Goal: Information Seeking & Learning: Learn about a topic

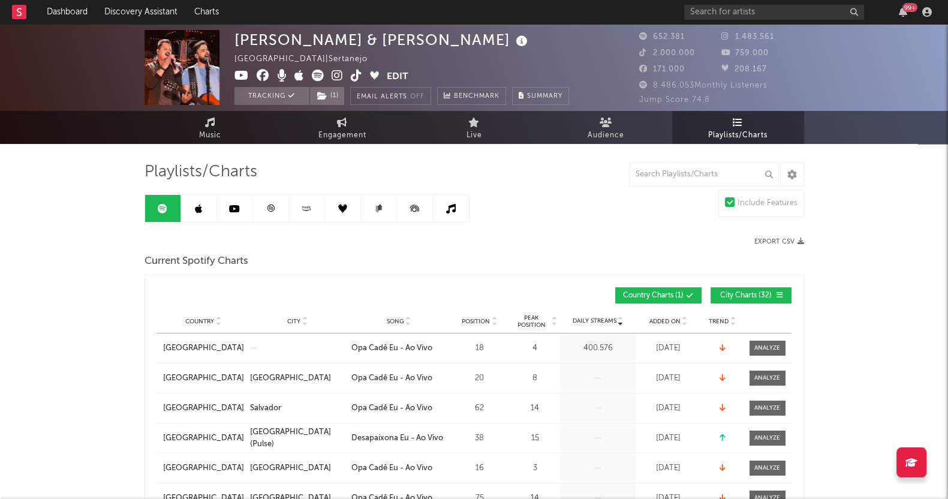
click at [742, 115] on link "Playlists/Charts" at bounding box center [738, 127] width 132 height 33
click at [746, 292] on span "City Charts ( 32 )" at bounding box center [745, 295] width 55 height 7
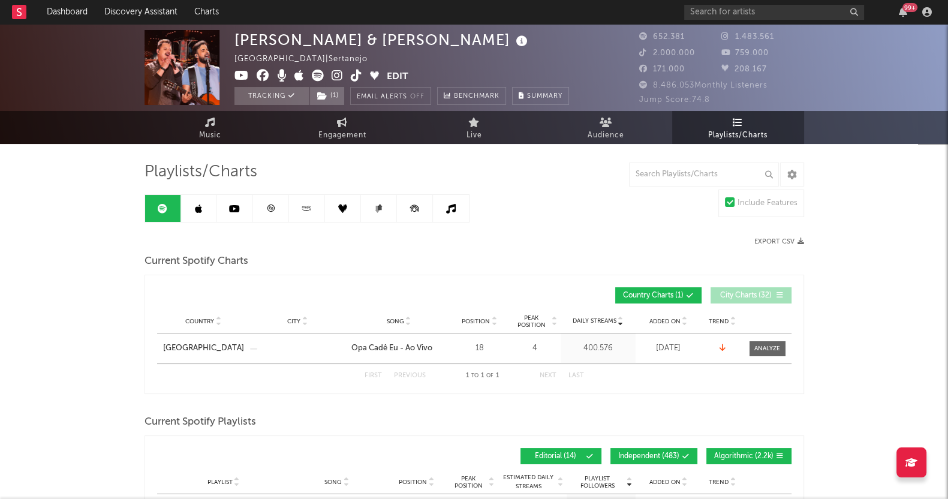
click at [203, 202] on link at bounding box center [199, 208] width 36 height 27
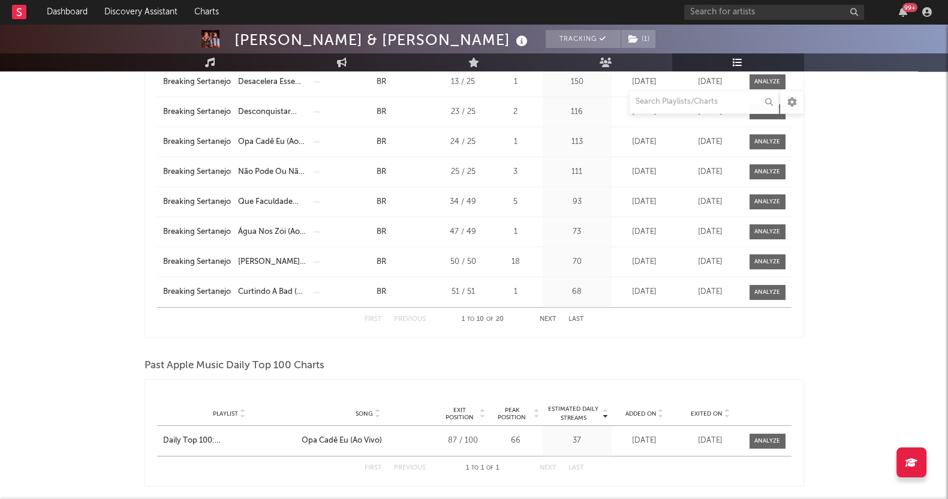
scroll to position [750, 0]
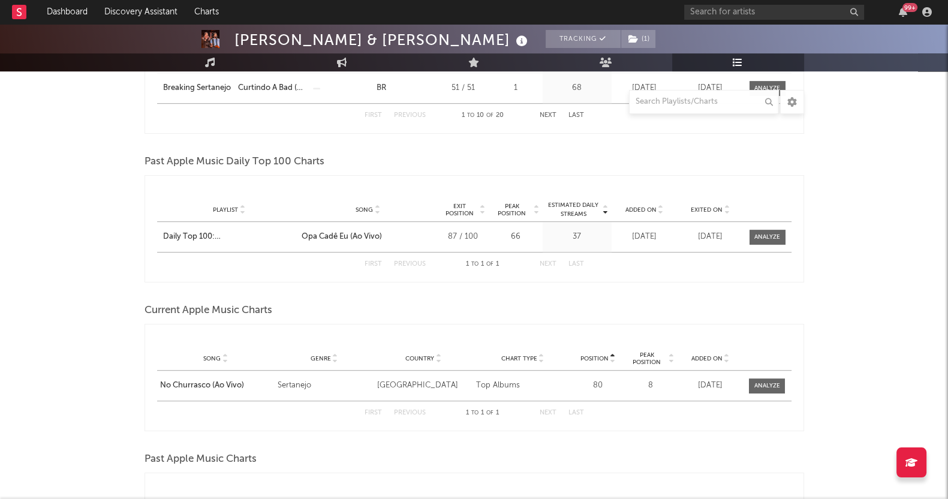
click at [0, 264] on div "[PERSON_NAME] & [PERSON_NAME] Tracking ( 1 ) [GEOGRAPHIC_DATA] | Sertanejo Edit…" at bounding box center [474, 97] width 948 height 1647
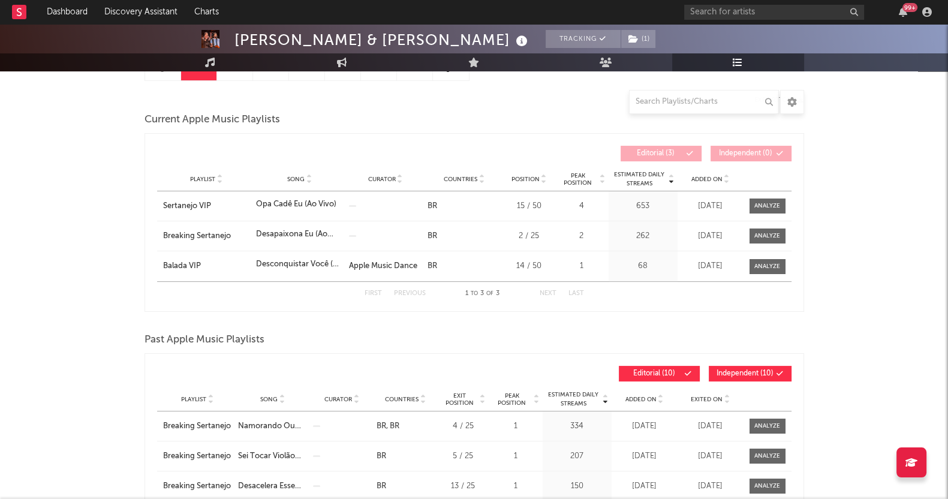
scroll to position [47, 0]
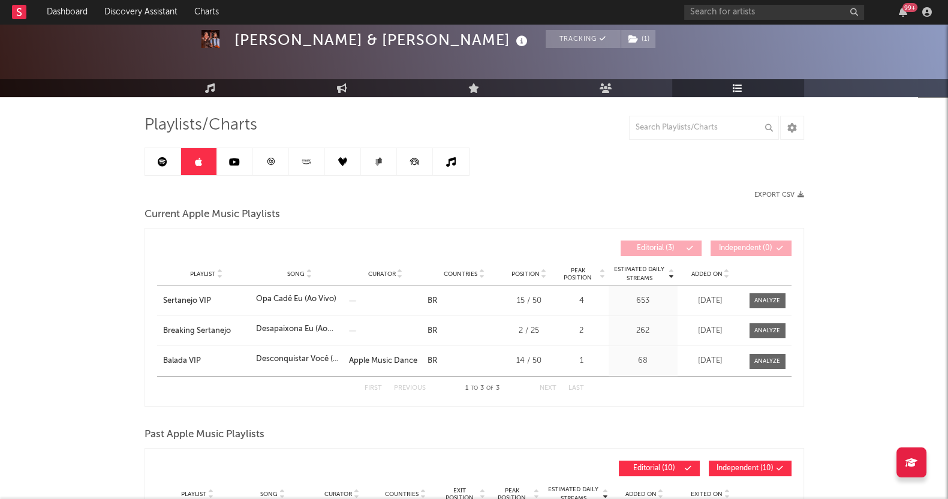
click at [234, 160] on icon at bounding box center [234, 162] width 11 height 10
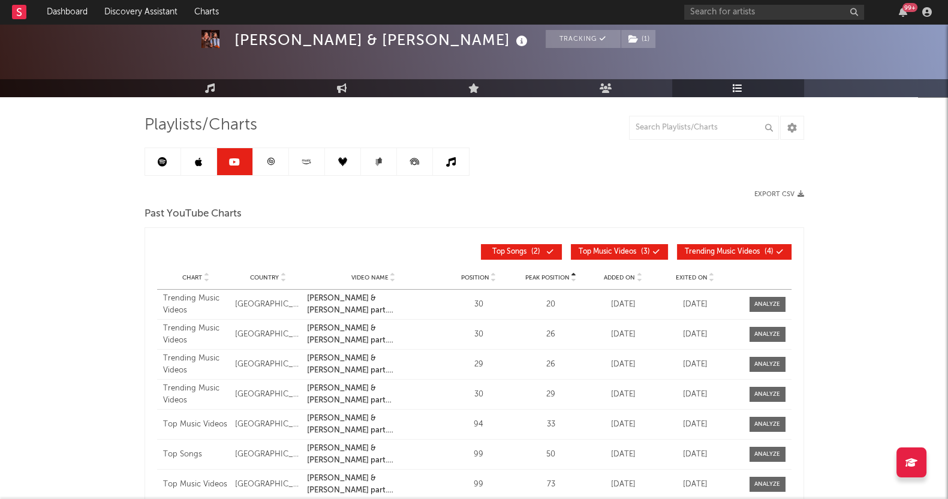
click at [257, 165] on link at bounding box center [271, 161] width 36 height 27
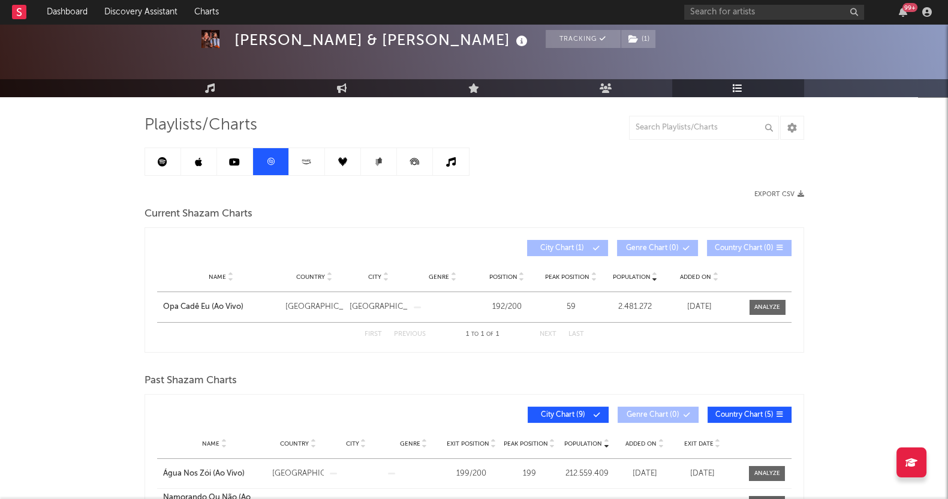
click at [0, 336] on div "[PERSON_NAME] & [PERSON_NAME] Tracking ( 1 ) [GEOGRAPHIC_DATA] | Sertanejo Edit…" at bounding box center [474, 419] width 948 height 884
click at [95, 285] on div "[PERSON_NAME] & [PERSON_NAME] Tracking ( 1 ) [GEOGRAPHIC_DATA] | Sertanejo Edit…" at bounding box center [474, 419] width 948 height 884
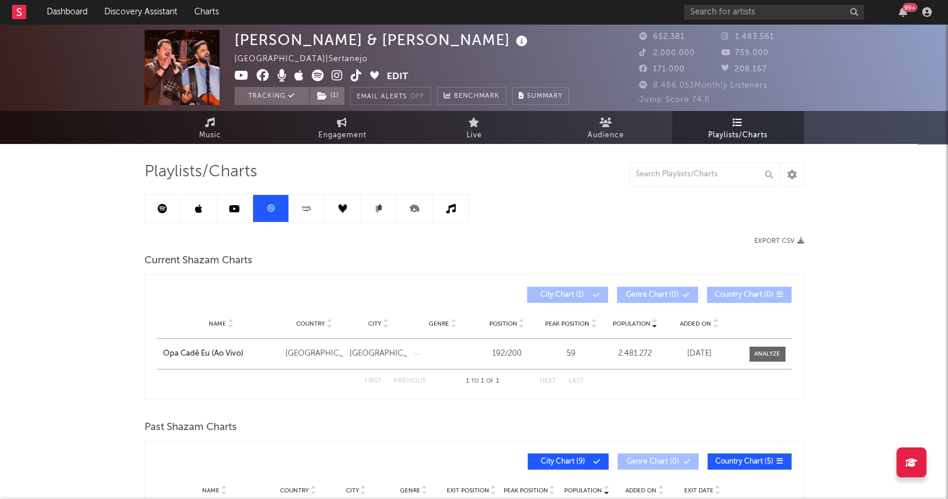
click at [300, 209] on icon at bounding box center [307, 208] width 14 height 9
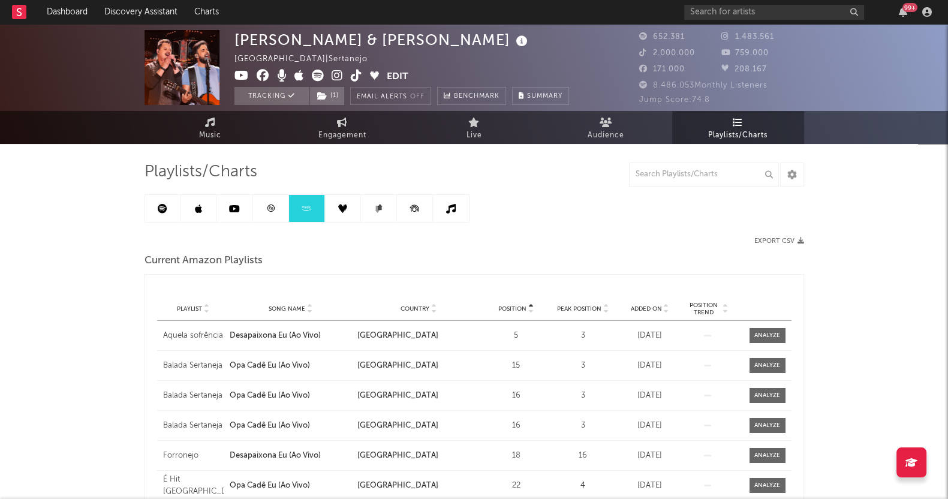
click at [332, 205] on link at bounding box center [343, 208] width 36 height 27
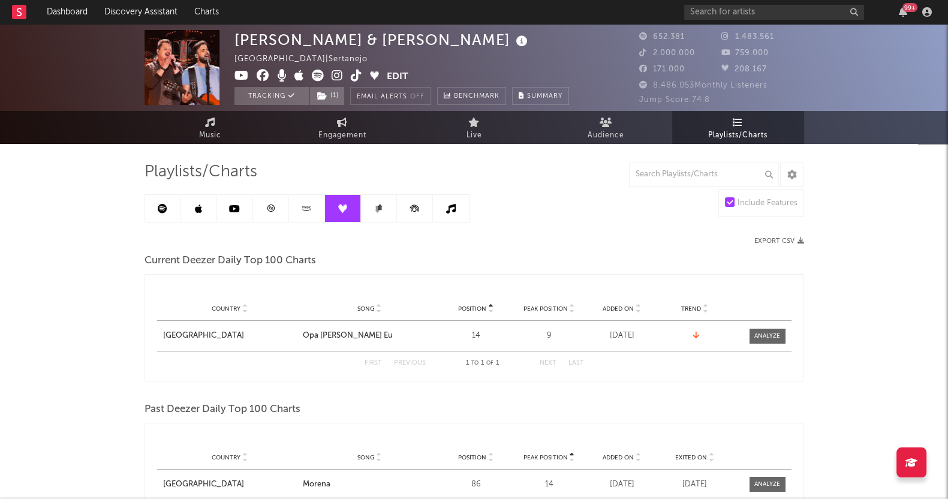
click at [878, 231] on div "[PERSON_NAME] & [PERSON_NAME] [GEOGRAPHIC_DATA] | Sertanejo Edit Tracking ( 1 )…" at bounding box center [474, 448] width 948 height 848
click at [766, 329] on span at bounding box center [768, 336] width 36 height 15
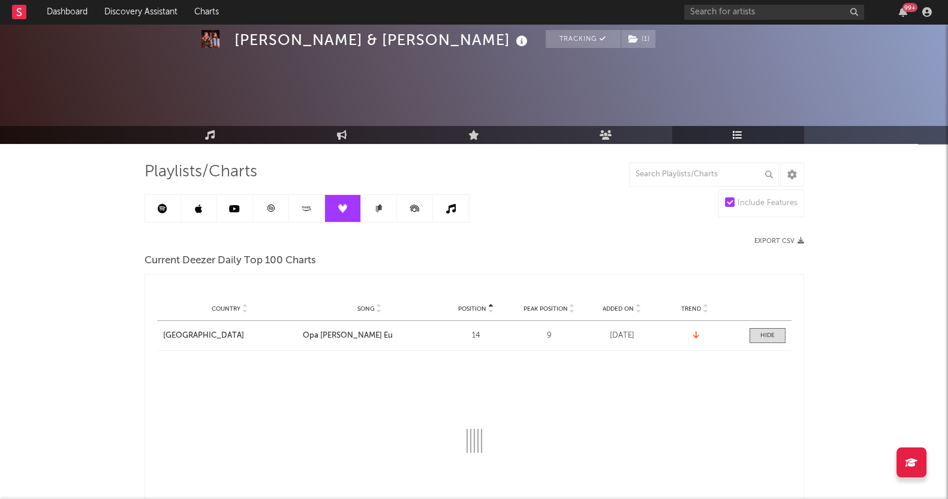
scroll to position [149, 0]
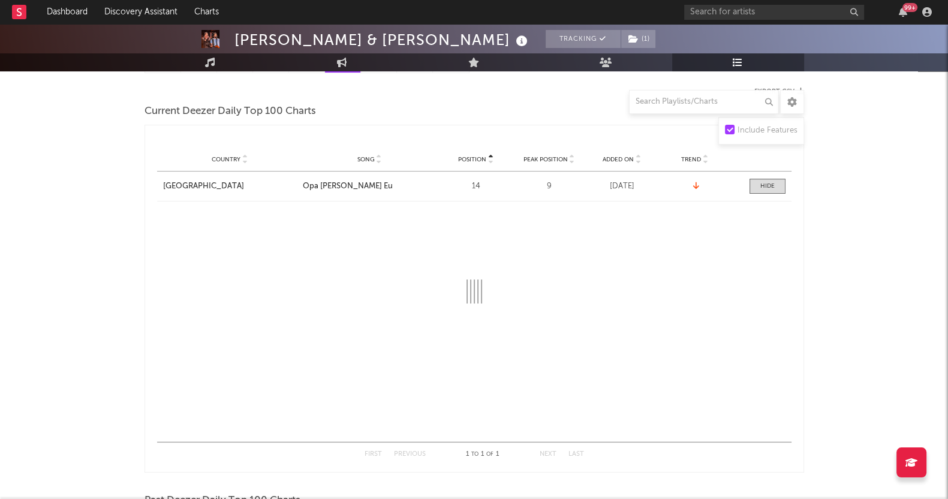
select select "1w"
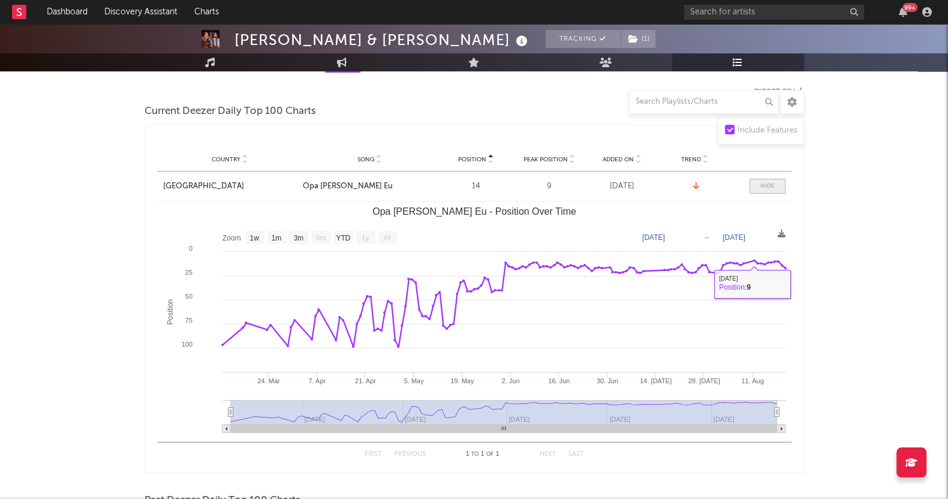
click at [762, 190] on span at bounding box center [768, 186] width 36 height 15
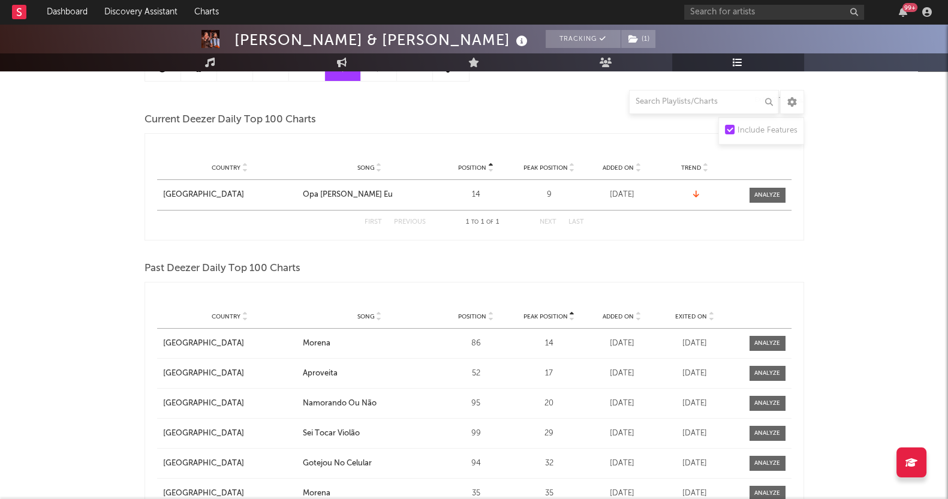
scroll to position [0, 0]
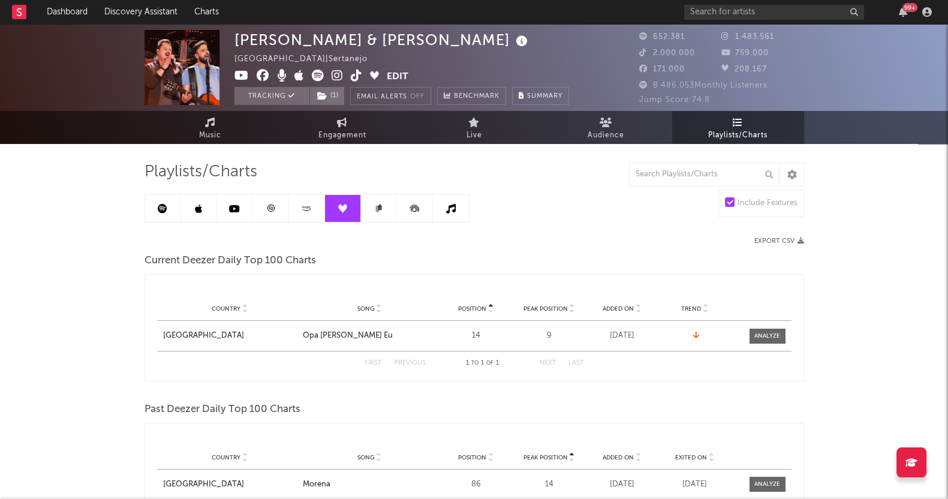
click at [184, 202] on link at bounding box center [199, 208] width 36 height 27
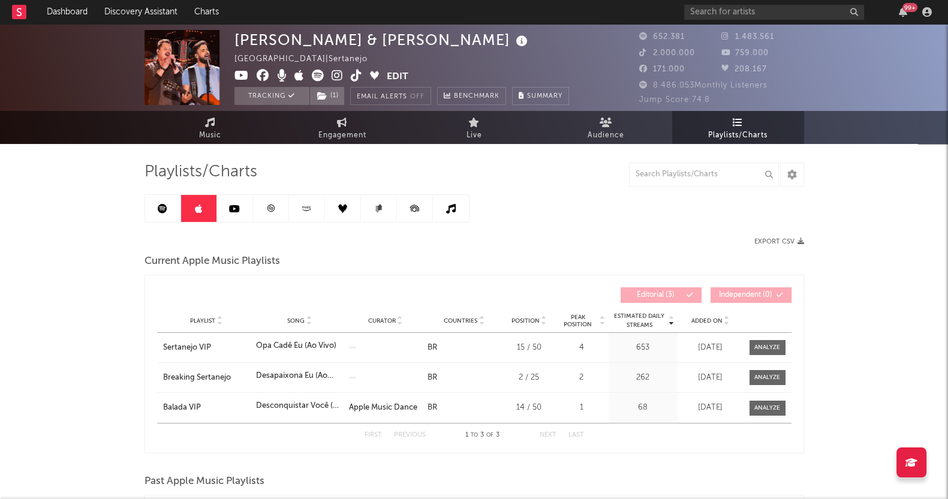
click at [173, 203] on link at bounding box center [163, 208] width 36 height 27
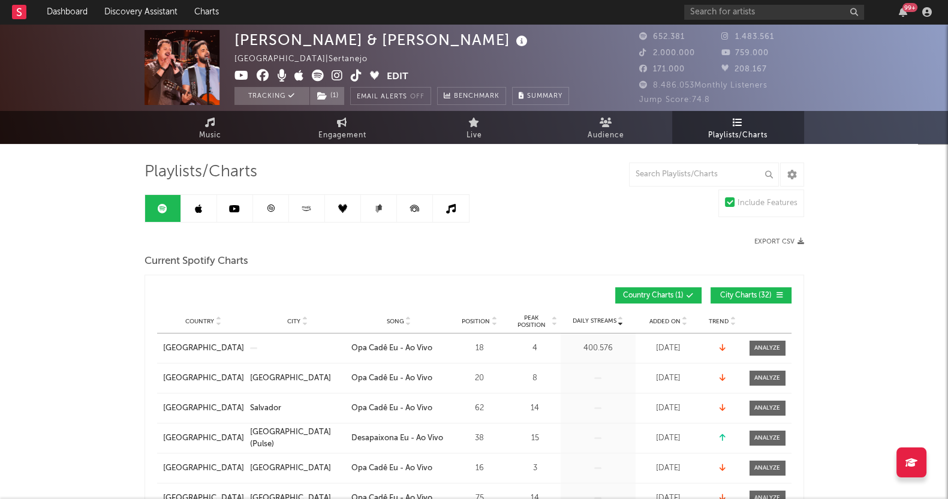
click at [163, 206] on icon at bounding box center [163, 209] width 10 height 10
click at [756, 292] on span "City Charts ( 32 )" at bounding box center [745, 295] width 55 height 7
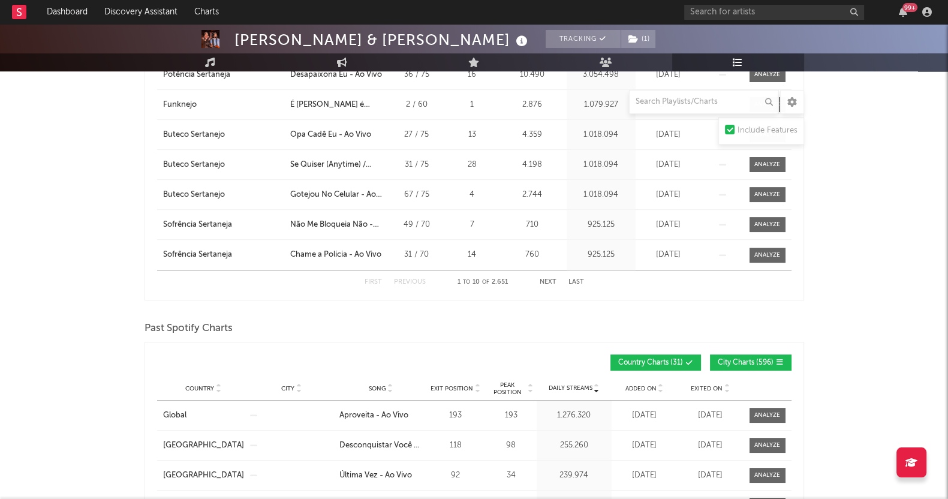
scroll to position [675, 0]
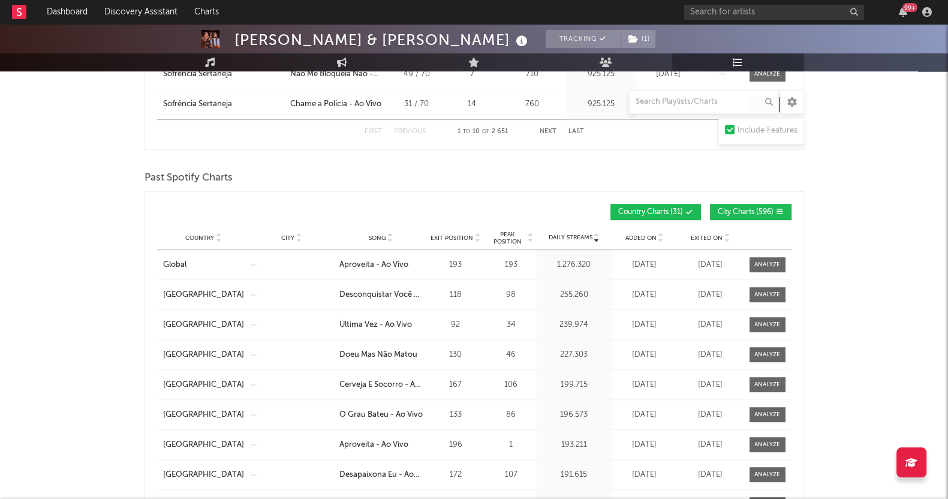
click at [729, 210] on span "City Charts ( 596 )" at bounding box center [746, 212] width 56 height 7
click at [732, 211] on span "City Charts ( 596 )" at bounding box center [746, 212] width 56 height 7
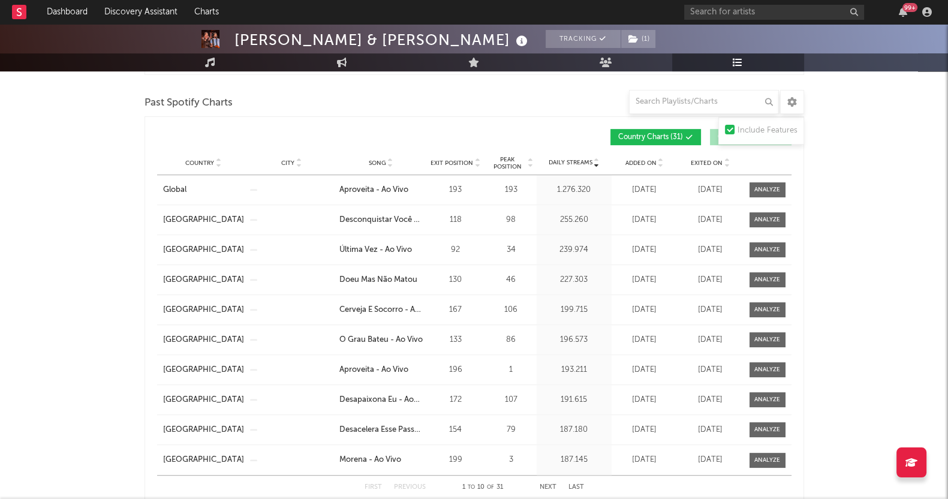
click at [700, 160] on span "Exited On" at bounding box center [707, 163] width 32 height 7
click at [849, 215] on div "[PERSON_NAME] & [PERSON_NAME] Tracking ( 1 ) [GEOGRAPHIC_DATA] | Sertanejo Edit…" at bounding box center [474, 348] width 948 height 2148
click at [772, 185] on div at bounding box center [767, 189] width 26 height 9
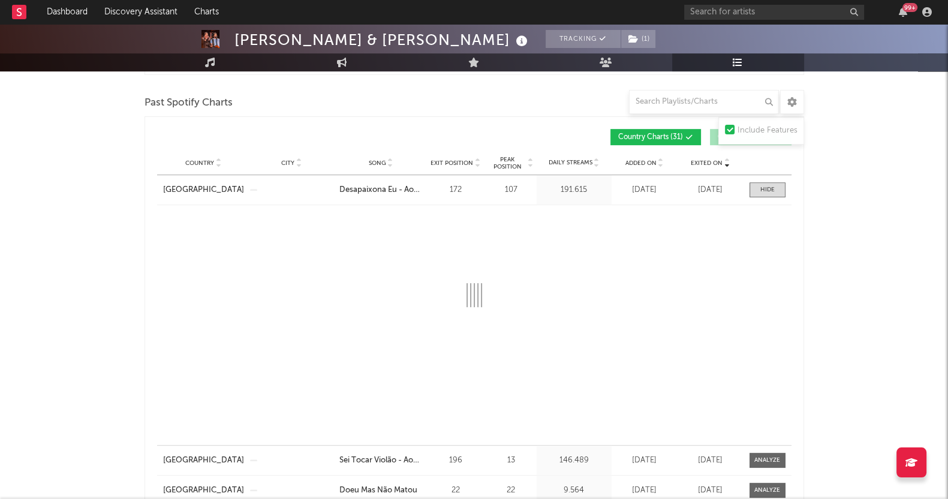
select select "1w"
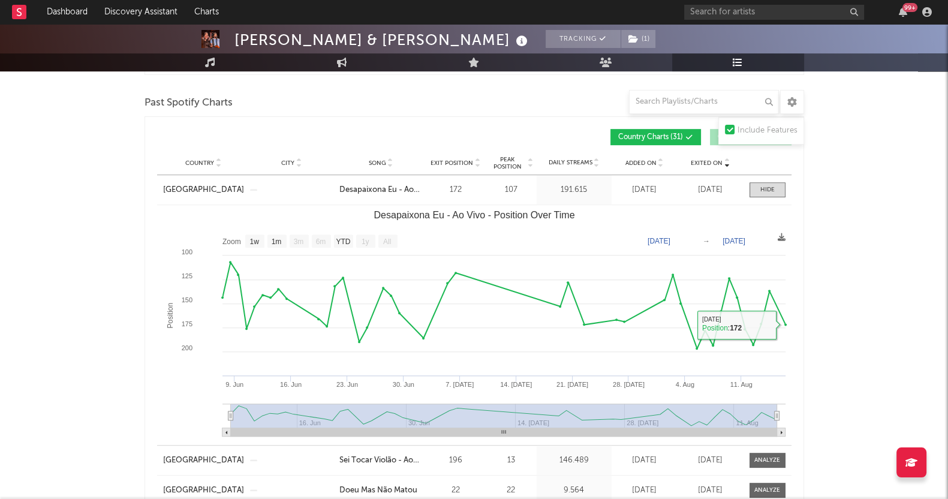
click at [864, 267] on div "[PERSON_NAME] & [PERSON_NAME] Tracking ( 1 ) [GEOGRAPHIC_DATA] | Sertanejo Edit…" at bounding box center [474, 468] width 948 height 2389
click at [756, 188] on span at bounding box center [768, 189] width 36 height 15
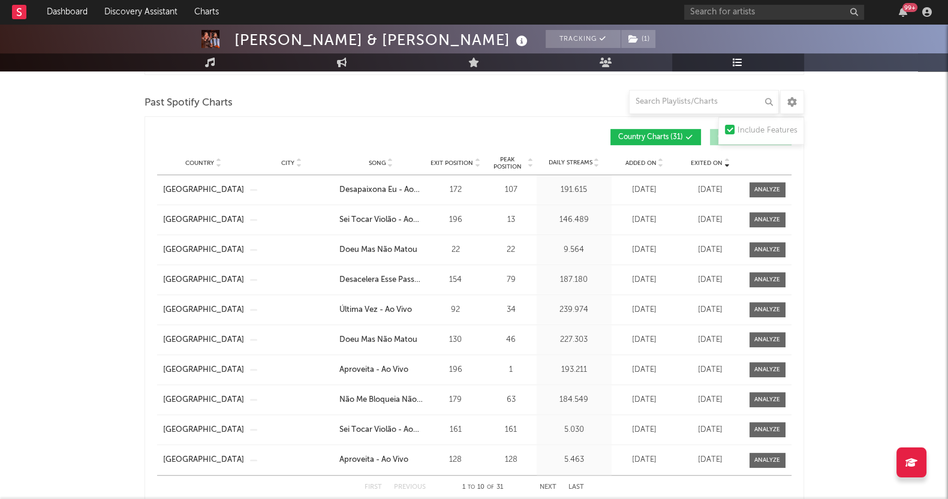
click at [873, 183] on div "[PERSON_NAME] & [PERSON_NAME] Tracking ( 1 ) [GEOGRAPHIC_DATA] | Sertanejo Edit…" at bounding box center [474, 348] width 948 height 2148
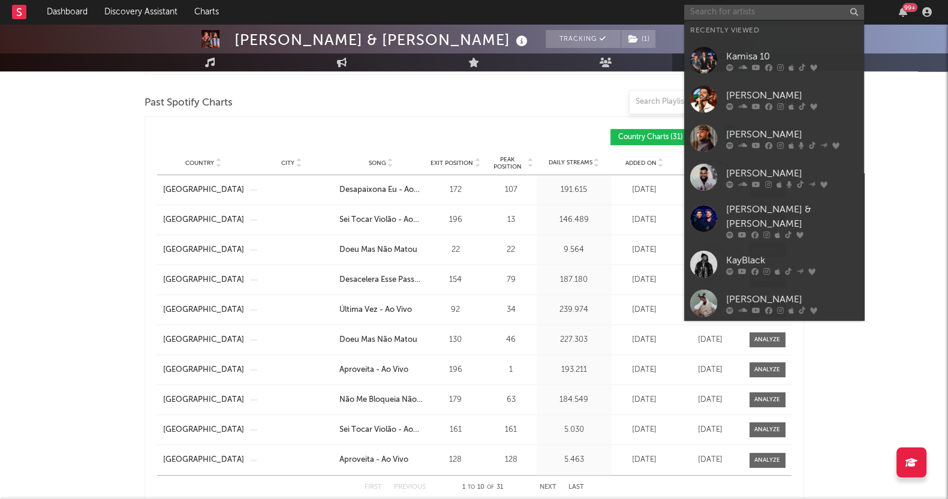
click at [780, 8] on input "text" at bounding box center [774, 12] width 180 height 15
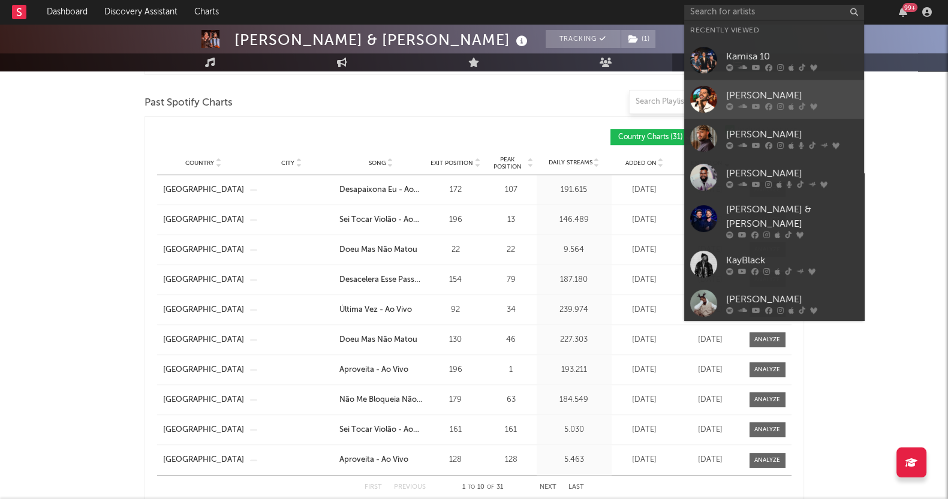
click at [765, 97] on div "[PERSON_NAME]" at bounding box center [792, 95] width 132 height 14
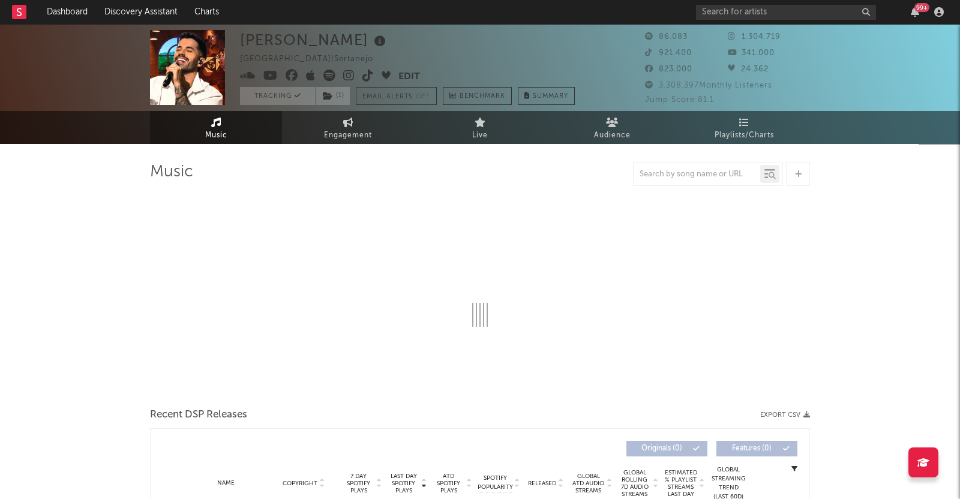
select select "6m"
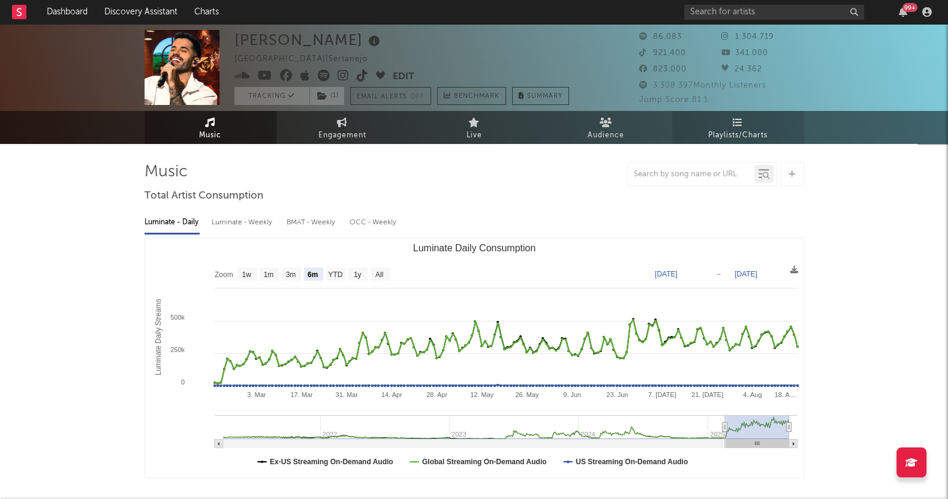
click at [752, 132] on span "Playlists/Charts" at bounding box center [737, 135] width 59 height 14
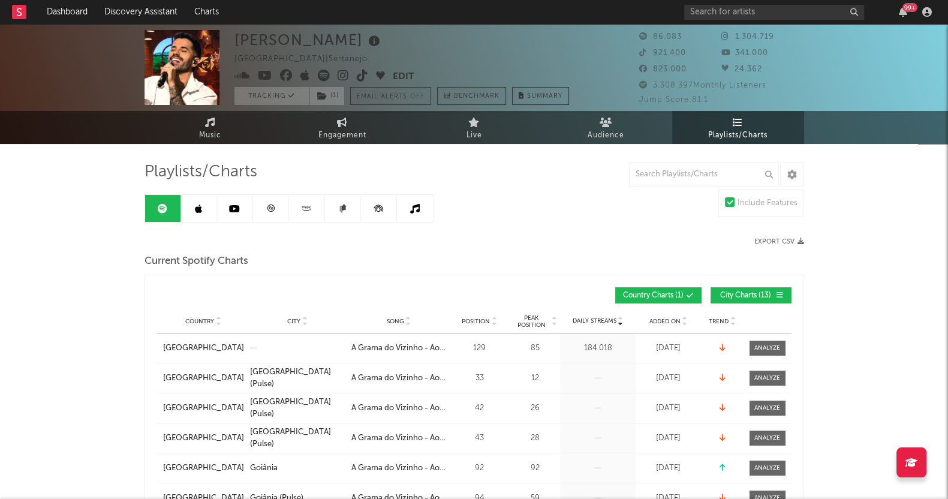
click at [191, 201] on link at bounding box center [199, 208] width 36 height 27
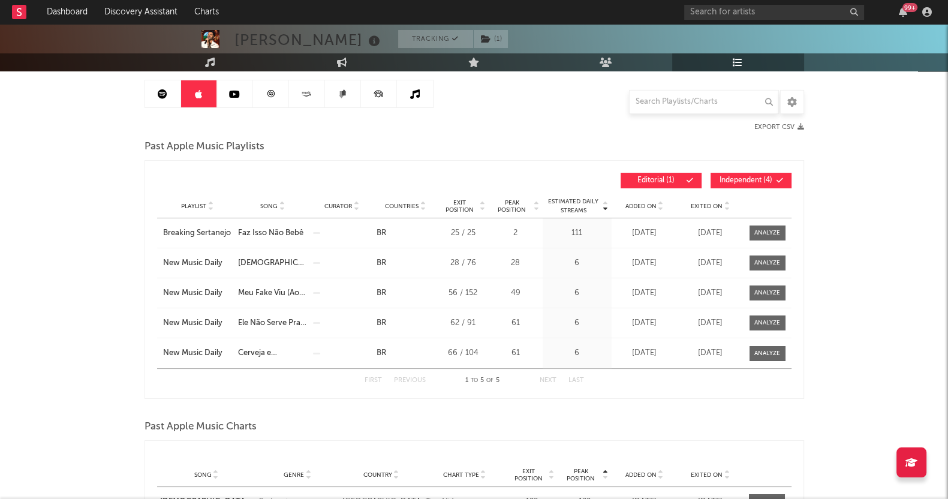
scroll to position [40, 0]
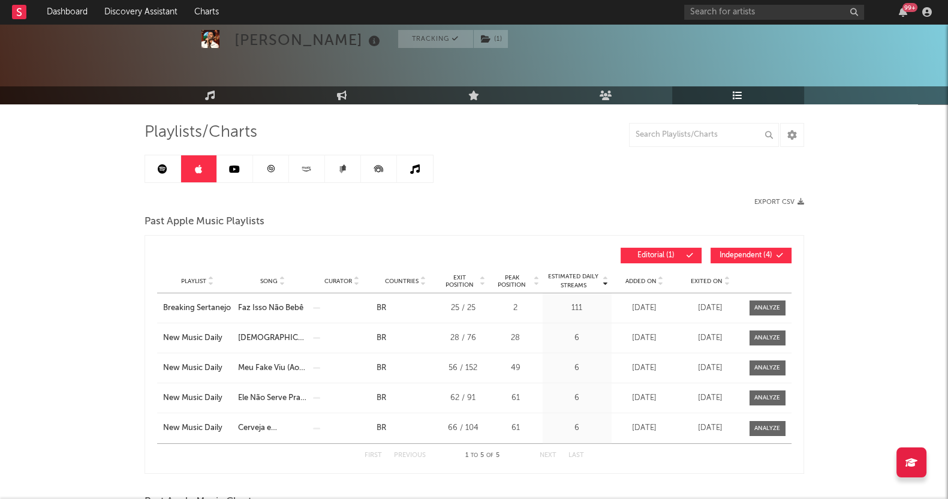
click at [234, 165] on icon at bounding box center [234, 169] width 11 height 10
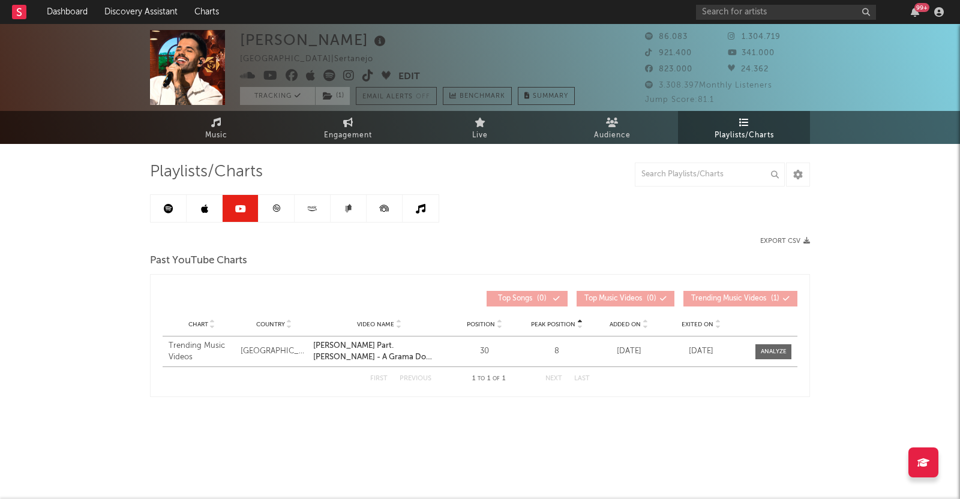
click at [281, 205] on link at bounding box center [276, 208] width 36 height 27
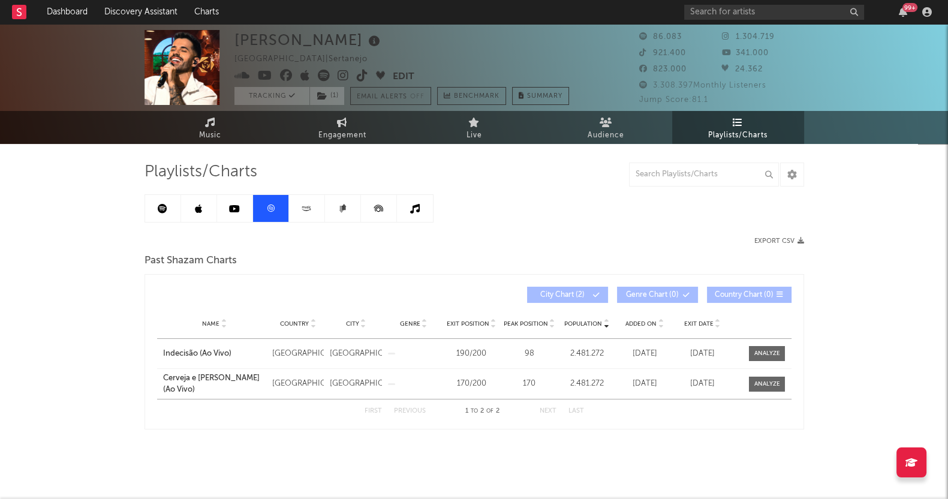
click at [306, 208] on icon at bounding box center [306, 207] width 2 height 2
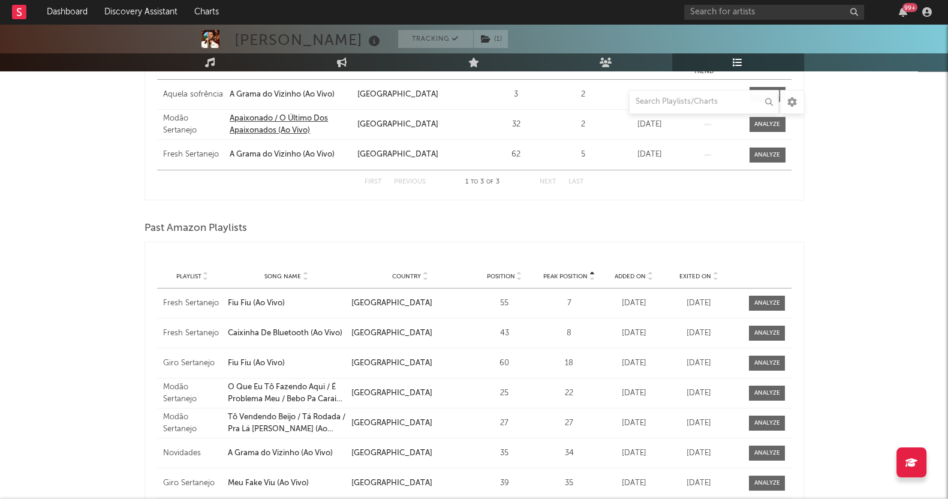
scroll to position [131, 0]
